Goal: Navigation & Orientation: Find specific page/section

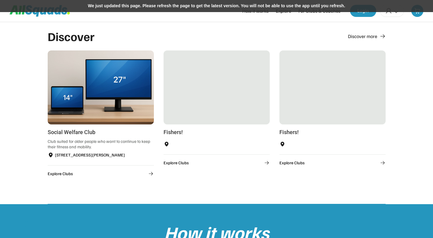
scroll to position [344, 0]
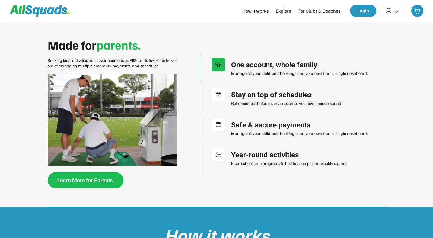
scroll to position [529, 0]
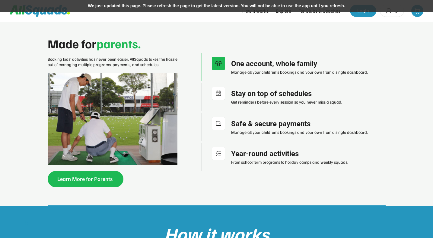
click at [120, 6] on div "We just updated this page. Please refresh the page to get the latest version. Y…" at bounding box center [216, 6] width 433 height 12
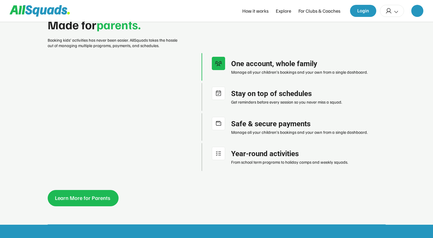
scroll to position [548, 0]
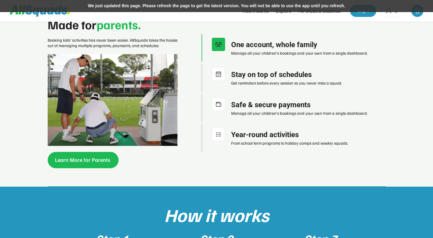
click at [216, 10] on div "We just updated this page. Please refresh the page to get the latest version. Y…" at bounding box center [216, 6] width 433 height 12
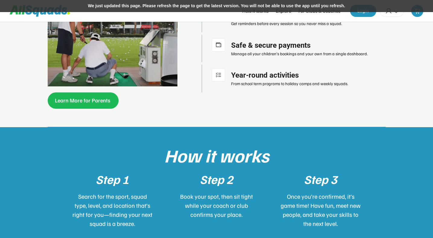
scroll to position [608, 0]
